Goal: Contribute content: Add original content to the website for others to see

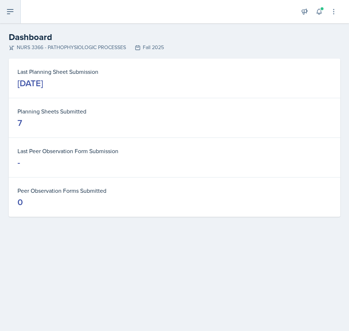
click at [17, 18] on button at bounding box center [10, 11] width 21 height 23
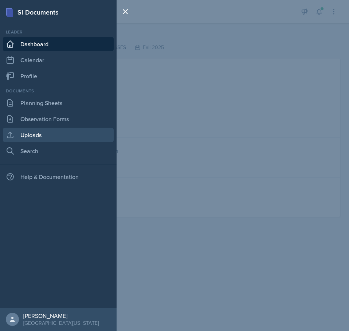
click at [37, 139] on link "Uploads" at bounding box center [58, 135] width 111 height 15
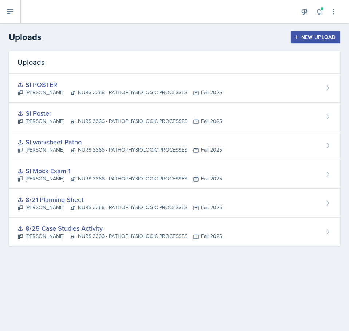
click at [309, 32] on button "New Upload" at bounding box center [316, 37] width 50 height 12
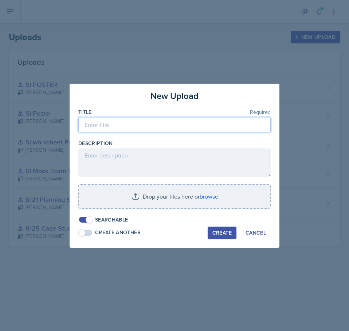
click at [131, 122] on input at bounding box center [174, 124] width 192 height 15
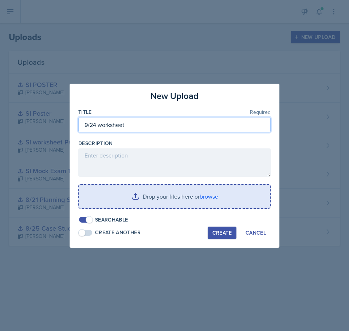
type input "9/24 worksheet"
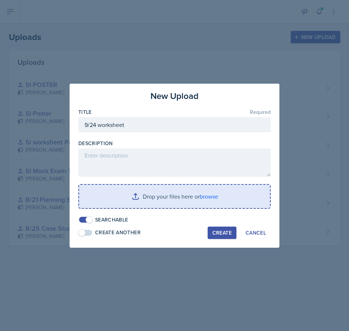
click at [190, 201] on input "file" at bounding box center [174, 196] width 191 height 23
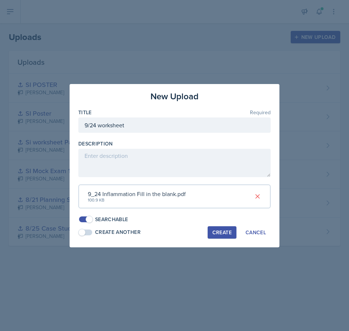
click at [220, 235] on div "Create" at bounding box center [221, 233] width 19 height 6
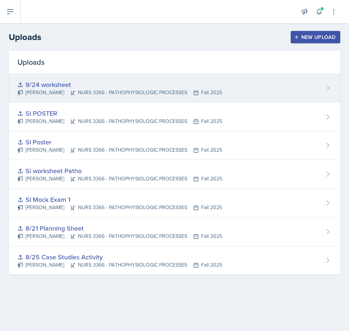
click at [60, 85] on div "9/24 worksheet" at bounding box center [119, 85] width 205 height 10
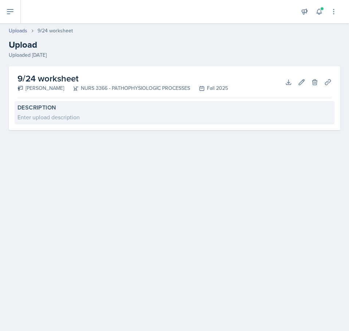
click at [47, 111] on label "Description" at bounding box center [174, 107] width 314 height 7
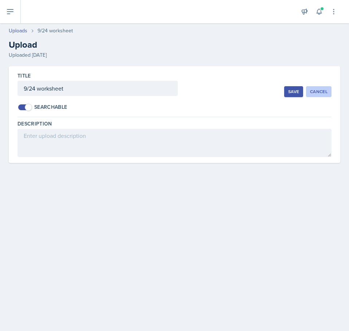
click at [326, 96] on button "Cancel" at bounding box center [318, 91] width 25 height 11
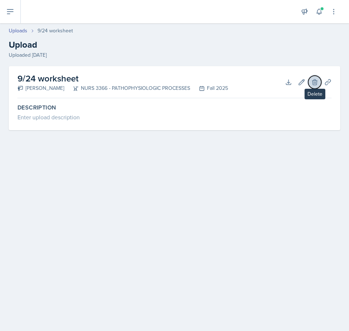
click at [313, 81] on icon at bounding box center [314, 81] width 5 height 5
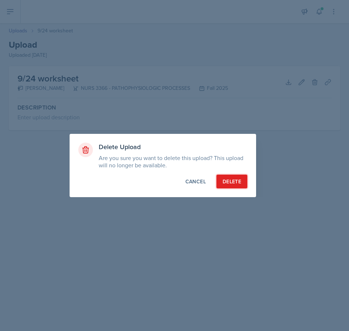
click at [227, 178] on div "Delete" at bounding box center [231, 181] width 19 height 7
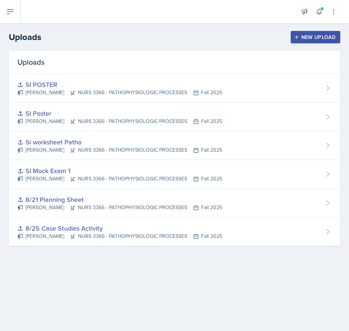
click at [302, 36] on div "New Upload" at bounding box center [315, 37] width 40 height 6
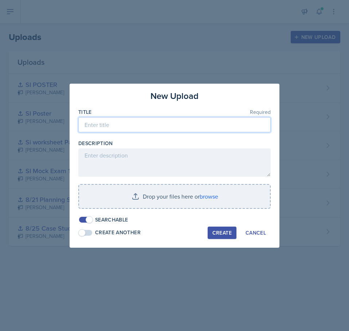
click at [133, 124] on input at bounding box center [174, 124] width 192 height 15
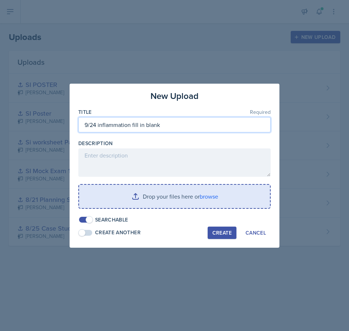
type input "9/24 inflammation fill in blank"
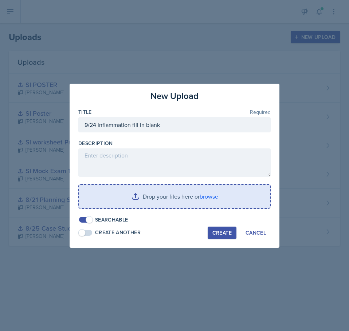
click at [162, 206] on input "file" at bounding box center [174, 196] width 191 height 23
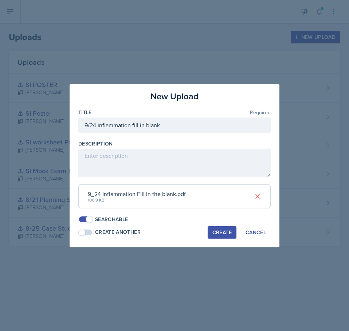
click at [214, 234] on div "Create" at bounding box center [221, 233] width 19 height 6
